Goal: Find specific page/section: Find specific page/section

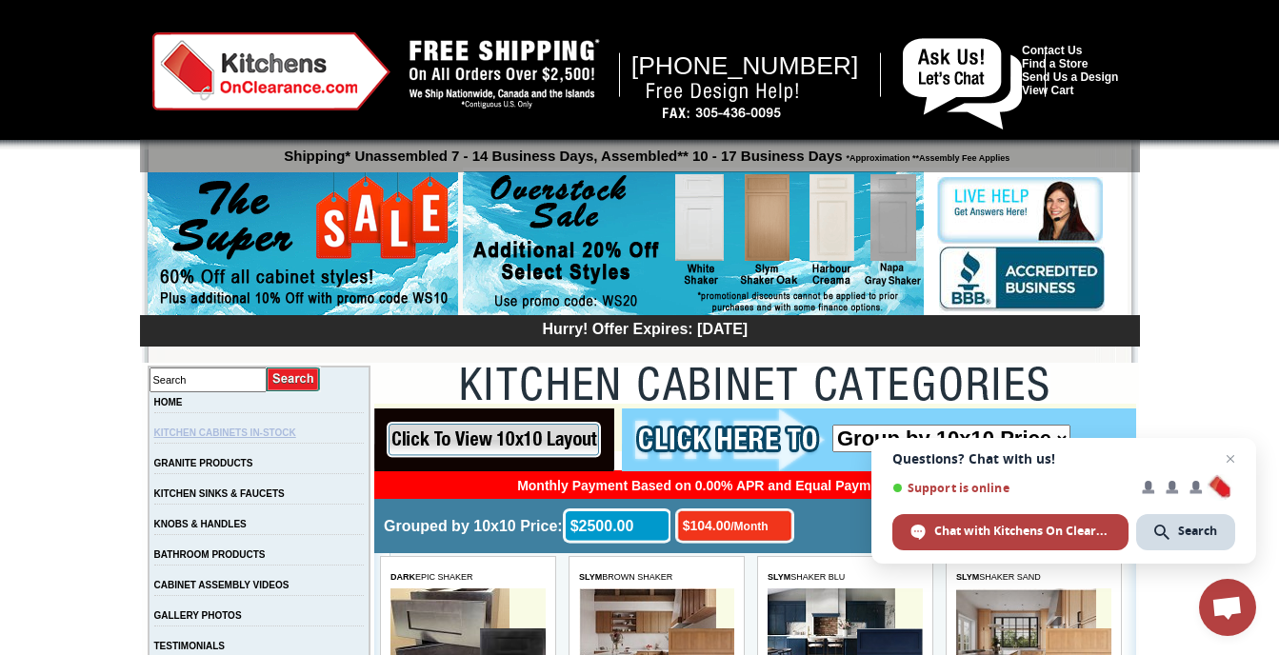
click at [268, 435] on link "KITCHEN CABINETS IN-STOCK" at bounding box center [225, 432] width 142 height 10
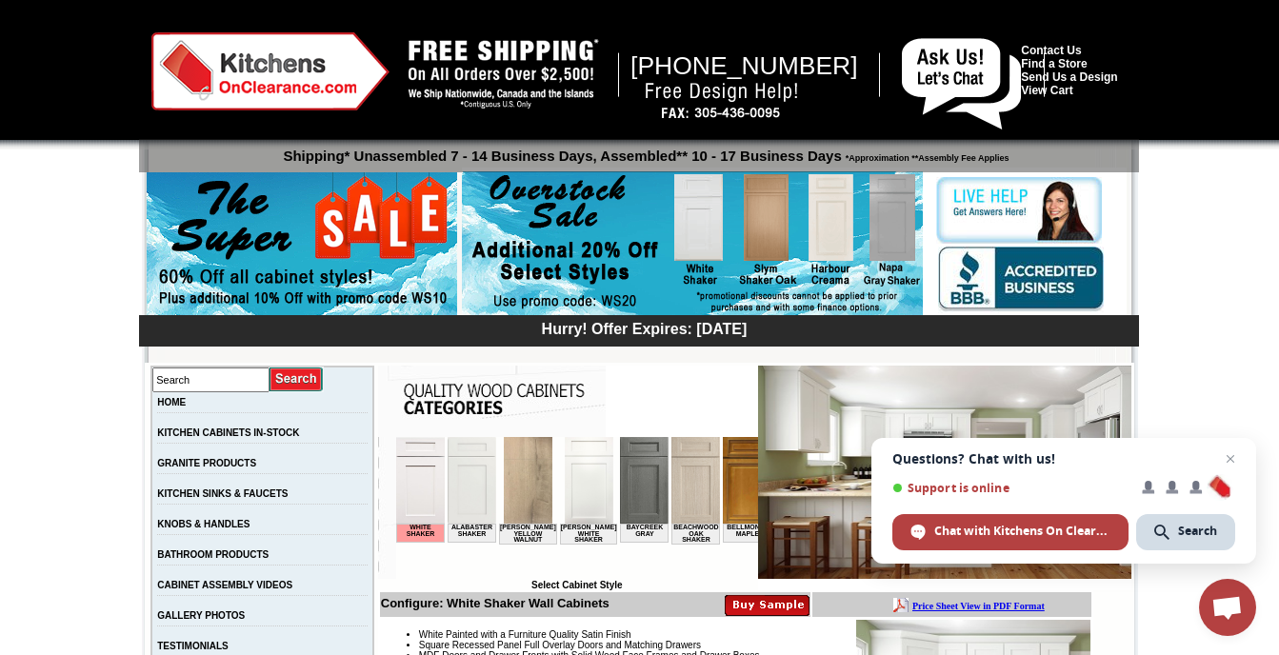
click at [424, 479] on img at bounding box center [419, 480] width 49 height 87
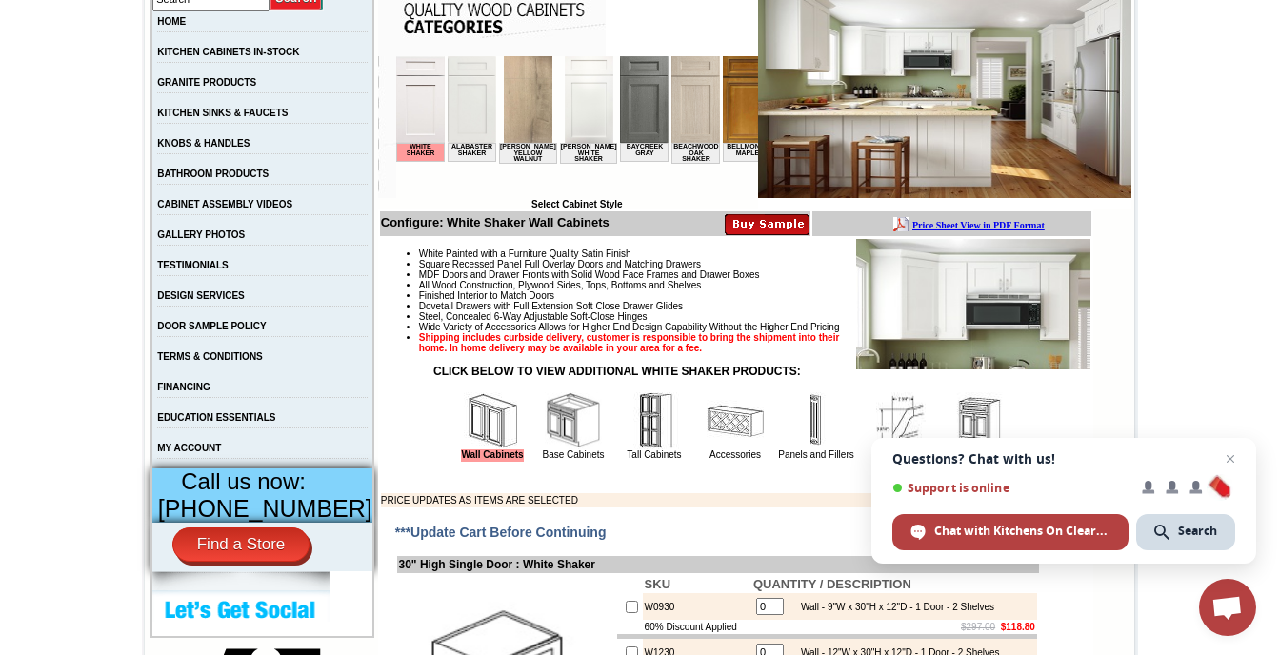
scroll to position [476, 0]
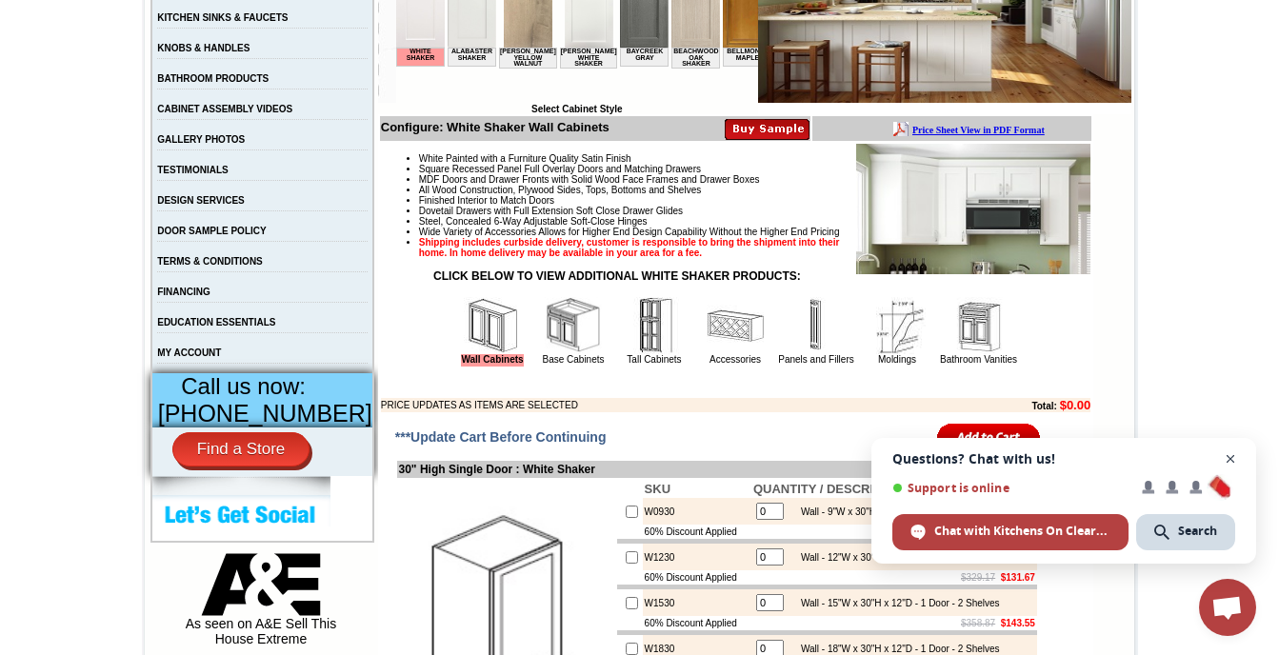
click at [1230, 458] on span "Close chat" at bounding box center [1231, 459] width 24 height 24
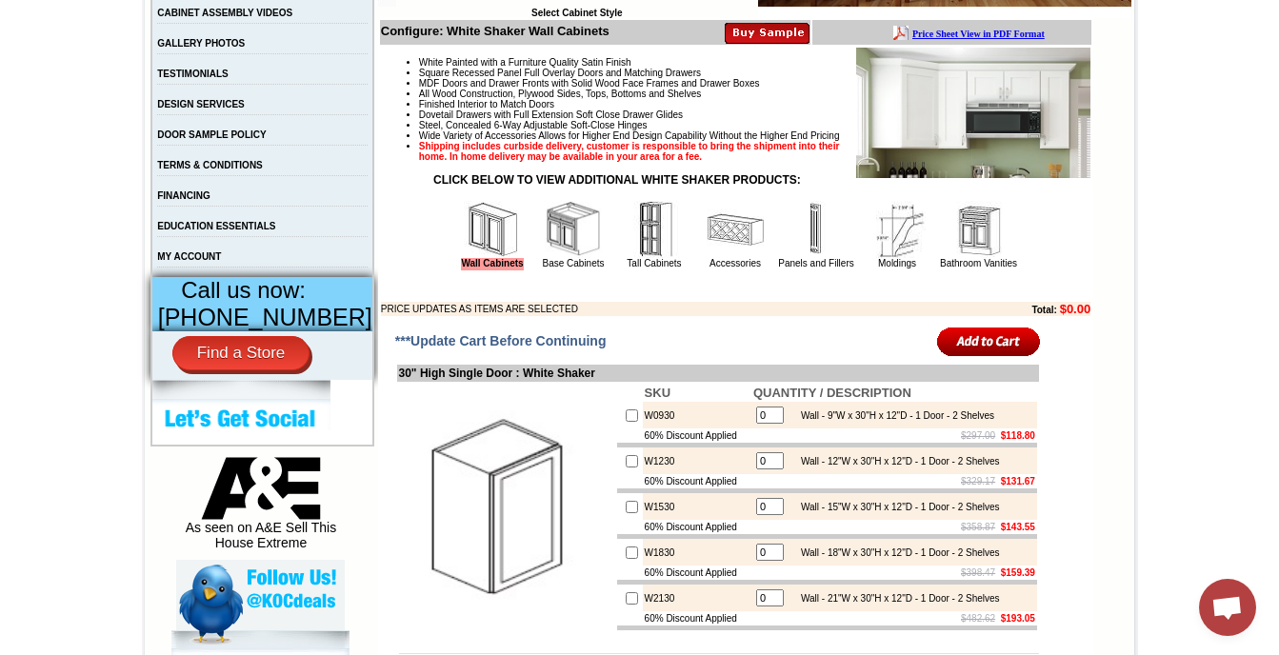
scroll to position [571, 0]
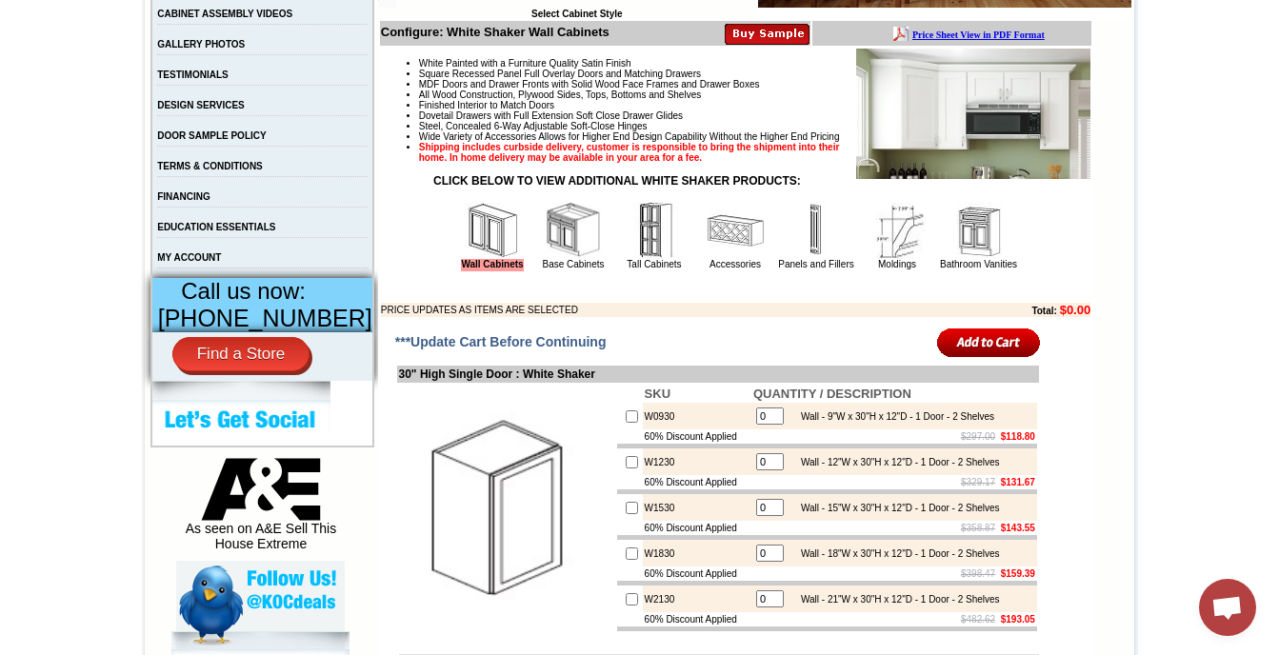
click at [549, 259] on img at bounding box center [573, 230] width 57 height 57
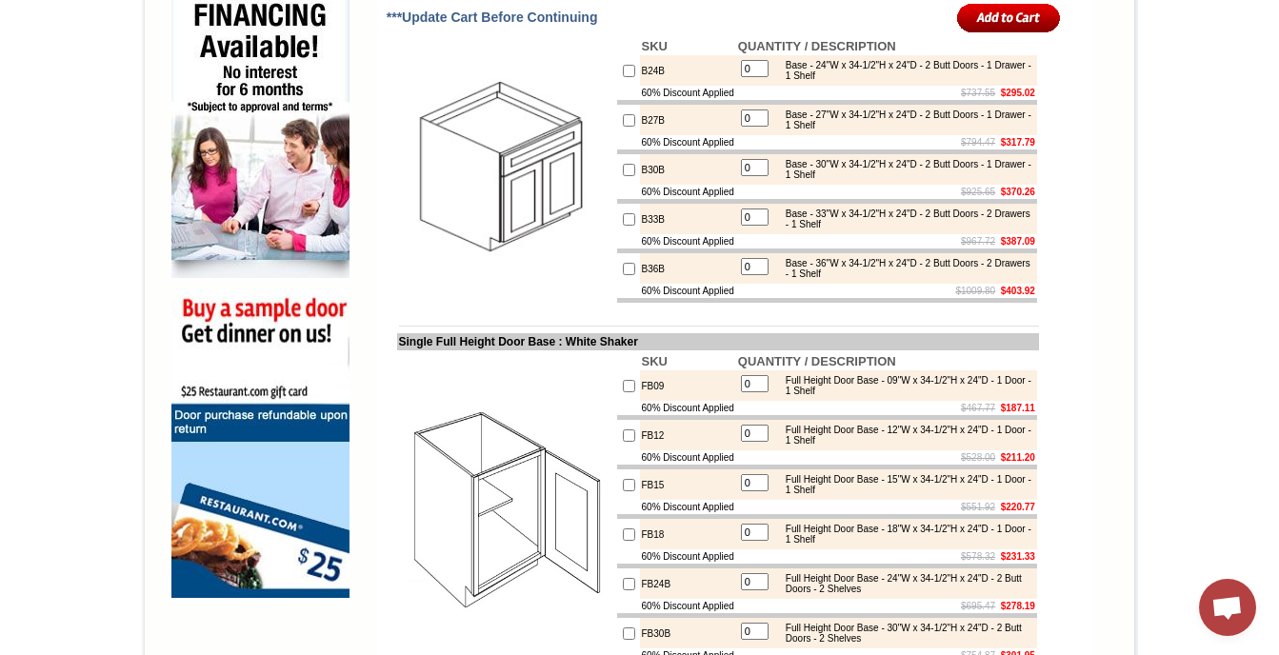
scroll to position [1238, 0]
